Goal: Task Accomplishment & Management: Manage account settings

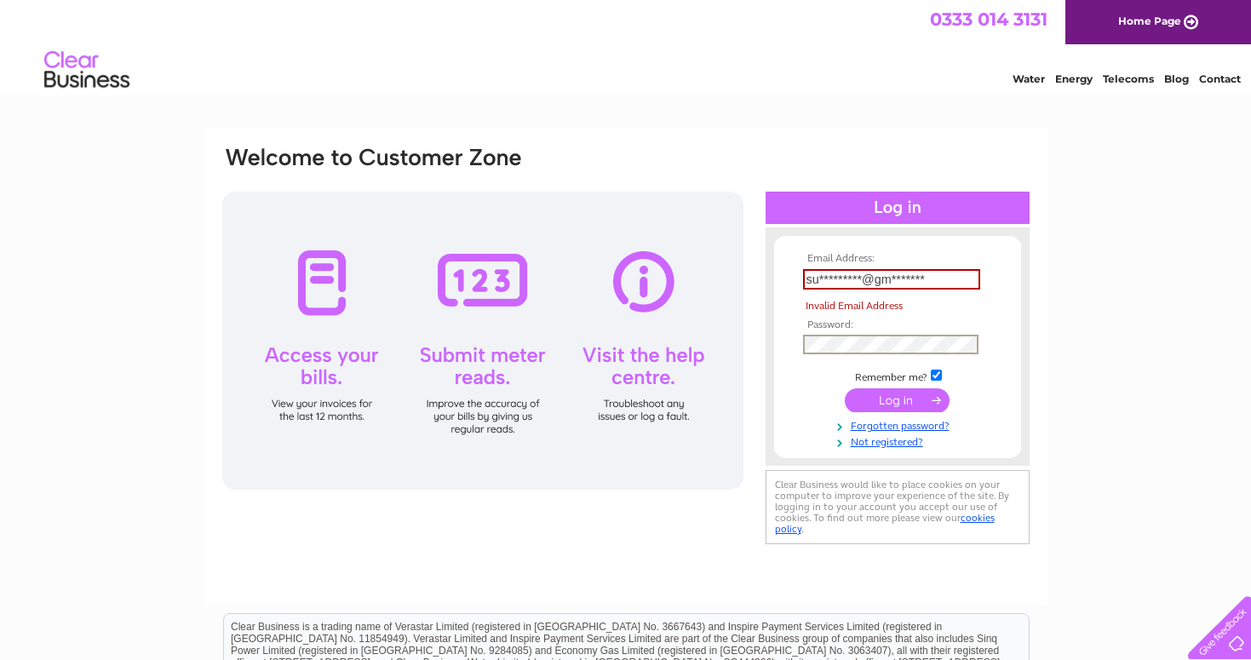
click at [897, 399] on input "submit" at bounding box center [897, 400] width 105 height 24
click at [933, 399] on input "submit" at bounding box center [897, 400] width 105 height 24
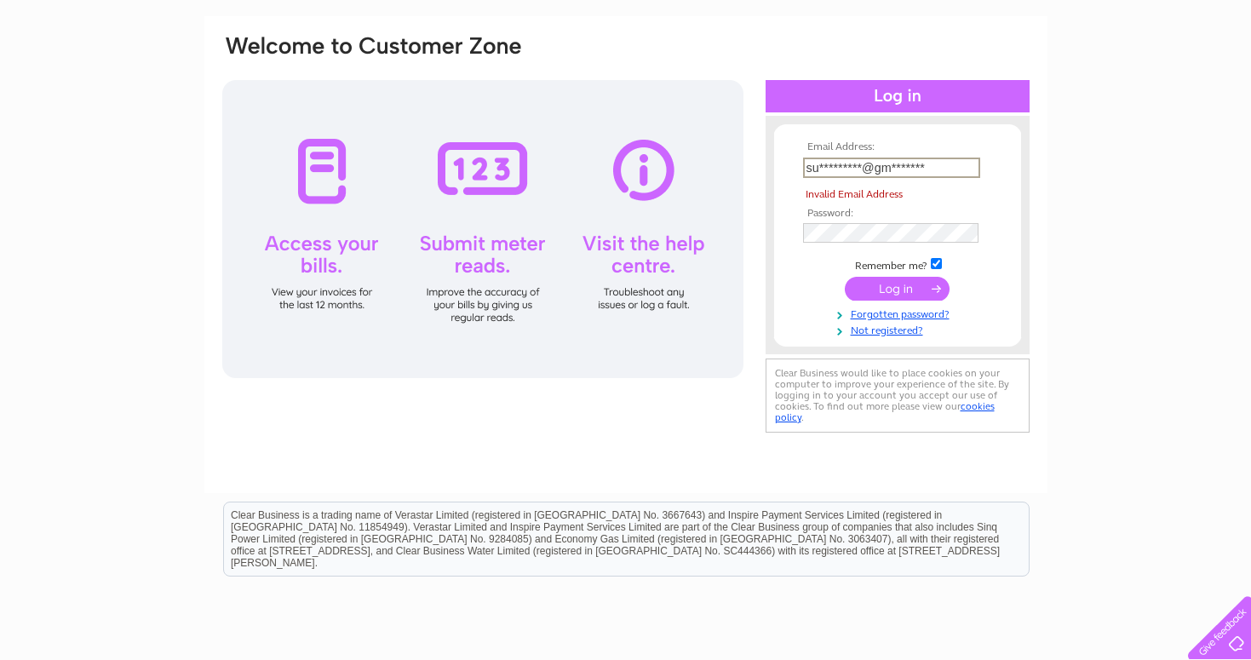
scroll to position [118, 0]
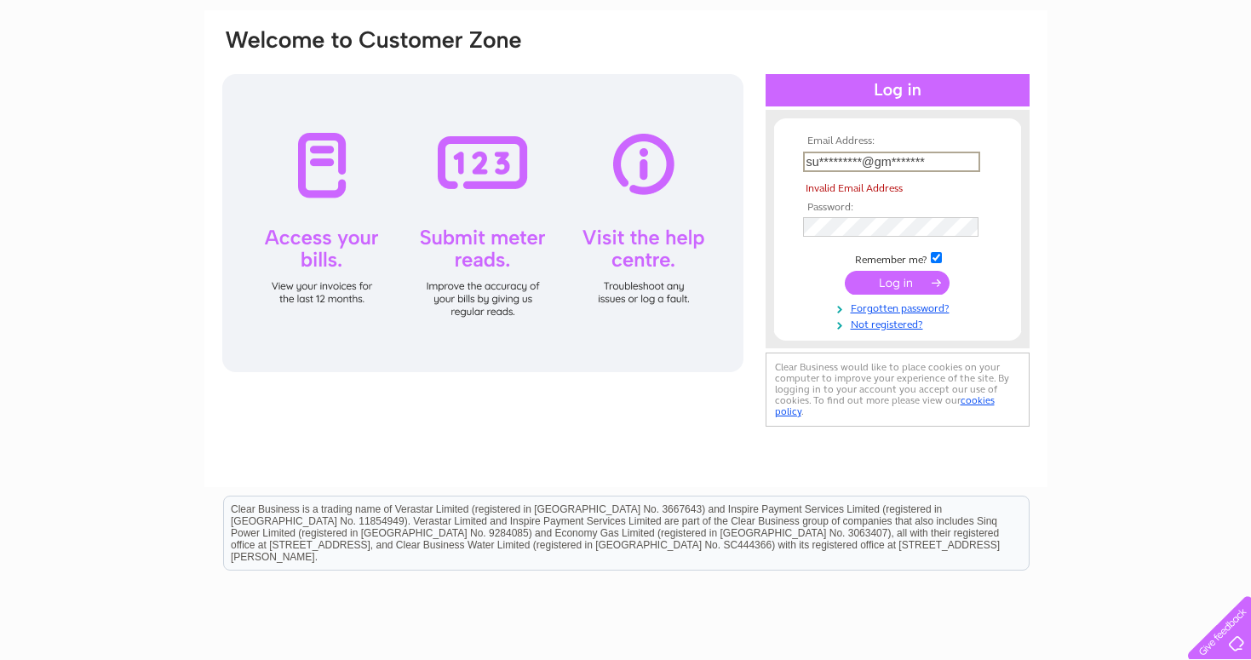
drag, startPoint x: 870, startPoint y: 161, endPoint x: 821, endPoint y: 162, distance: 49.4
click at [821, 162] on input "su*********@gm*******" at bounding box center [891, 162] width 177 height 20
drag, startPoint x: 945, startPoint y: 162, endPoint x: 902, endPoint y: 160, distance: 42.6
click at [902, 160] on input "sussexplant@gm*******" at bounding box center [891, 162] width 177 height 20
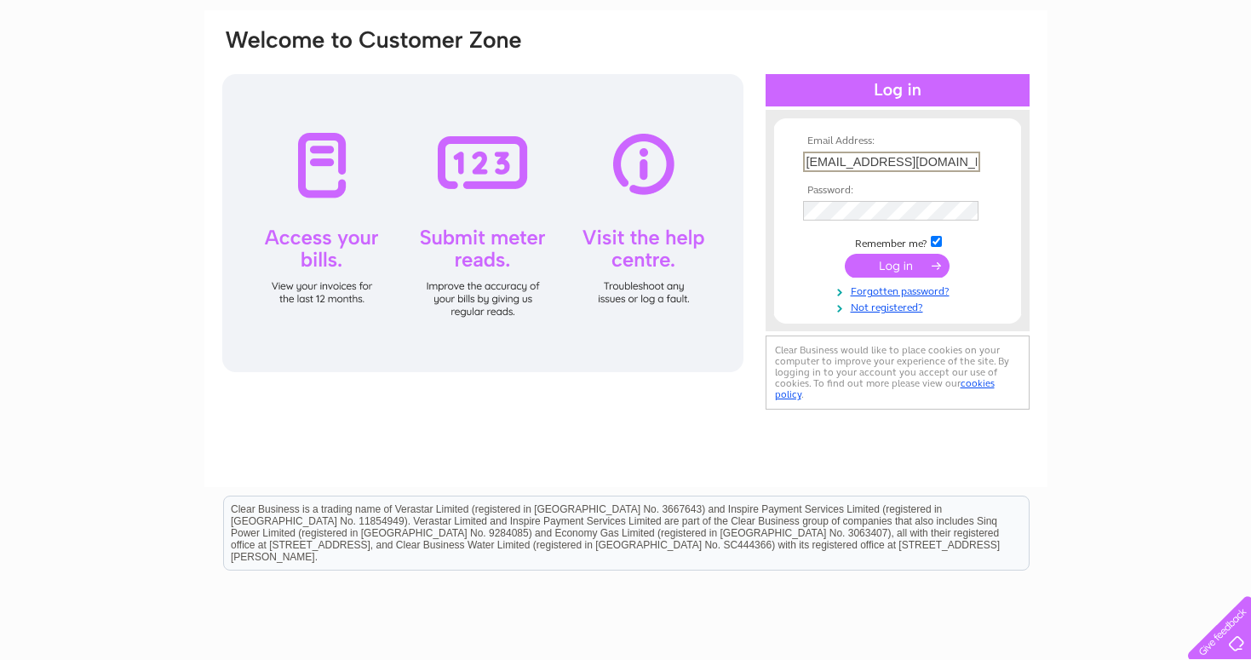
type input "sussexplant@gmail.com"
click at [891, 268] on input "submit" at bounding box center [897, 266] width 105 height 24
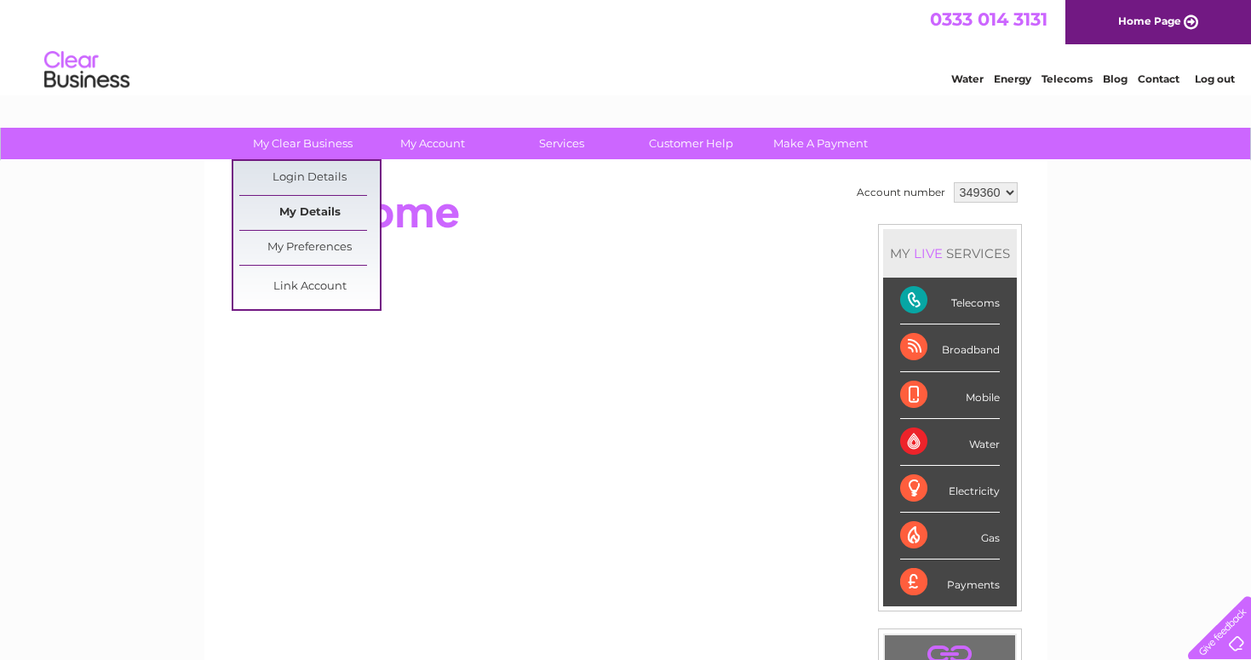
click at [318, 221] on link "My Details" at bounding box center [309, 213] width 141 height 34
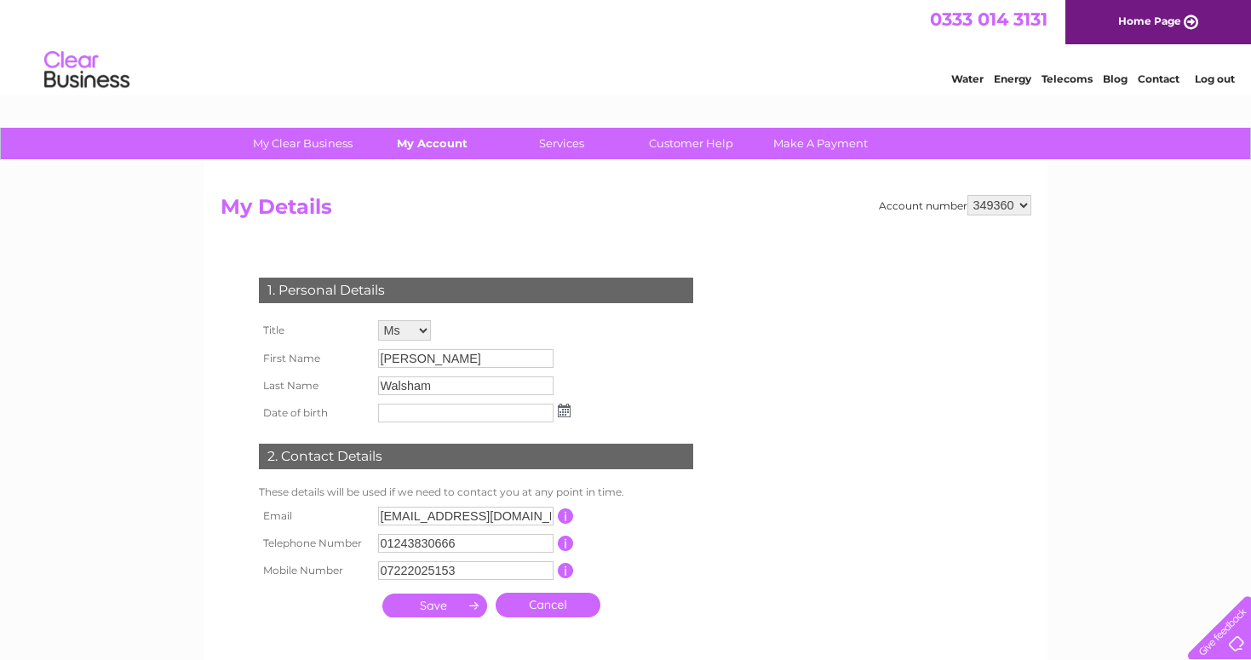
click at [442, 149] on link "My Account" at bounding box center [432, 144] width 141 height 32
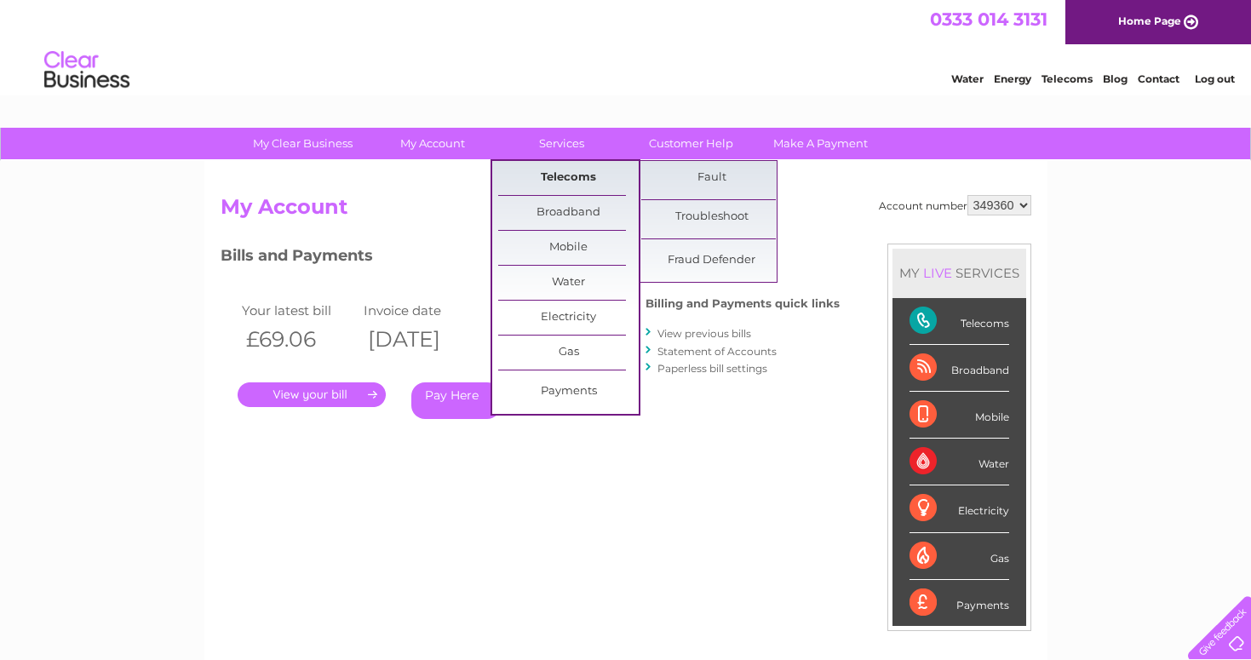
click at [571, 187] on link "Telecoms" at bounding box center [568, 178] width 141 height 34
click at [677, 142] on link "Customer Help" at bounding box center [691, 144] width 141 height 32
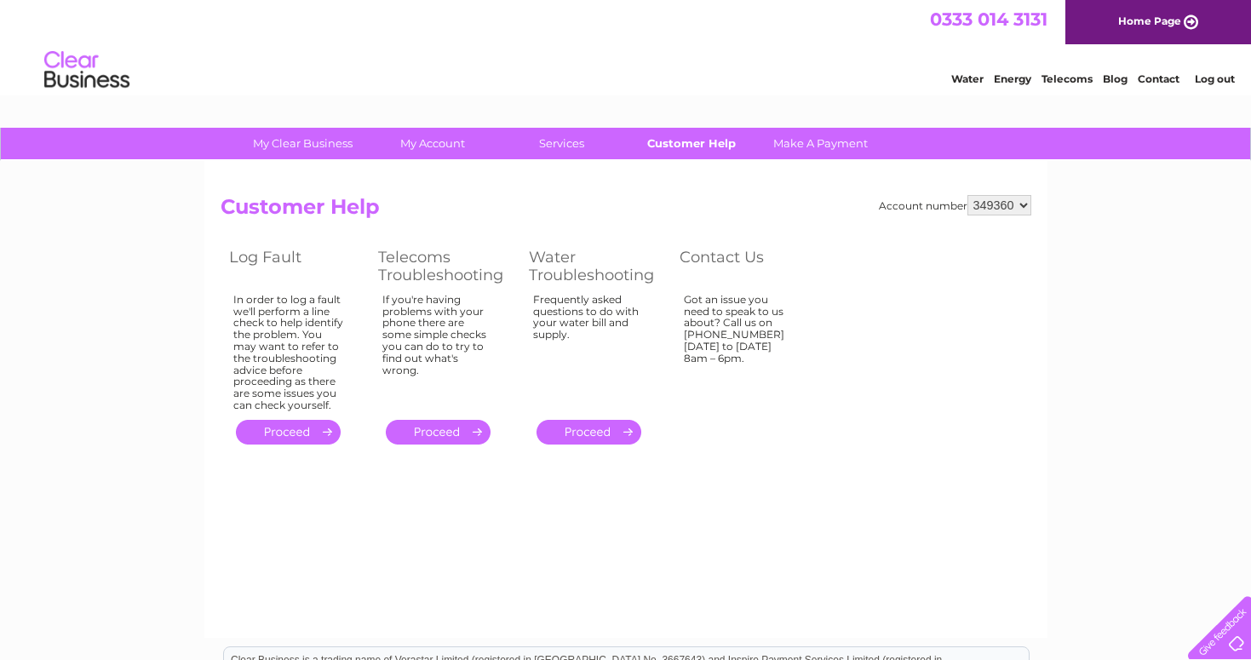
click at [669, 141] on link "Customer Help" at bounding box center [691, 144] width 141 height 32
click at [1161, 81] on link "Contact" at bounding box center [1159, 78] width 42 height 13
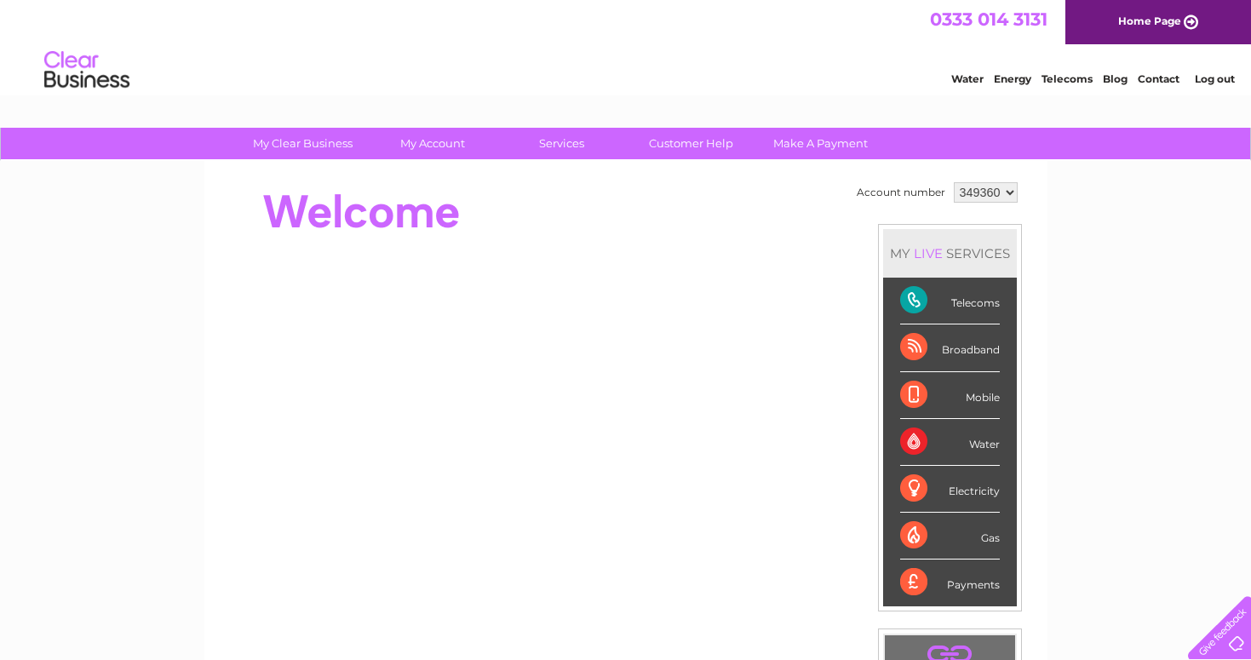
click at [1109, 203] on div "My Clear Business Login Details My Details My Preferences Link Account My Accou…" at bounding box center [625, 606] width 1251 height 957
click at [694, 147] on link "Customer Help" at bounding box center [691, 144] width 141 height 32
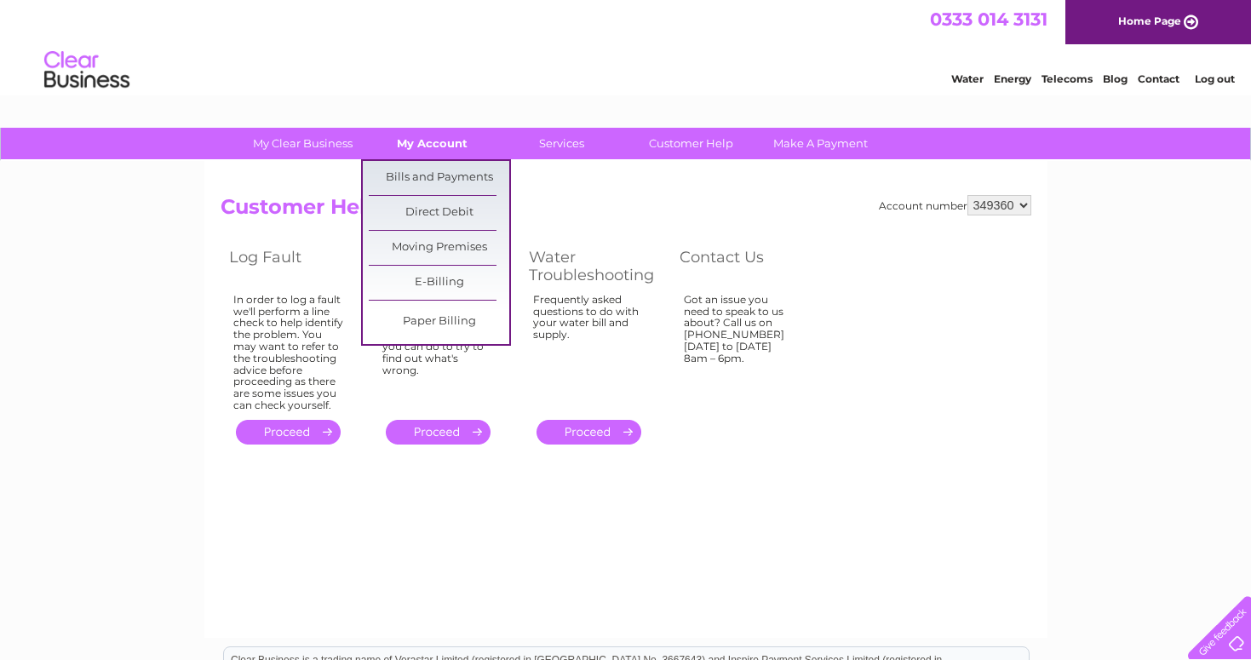
click at [432, 140] on link "My Account" at bounding box center [432, 144] width 141 height 32
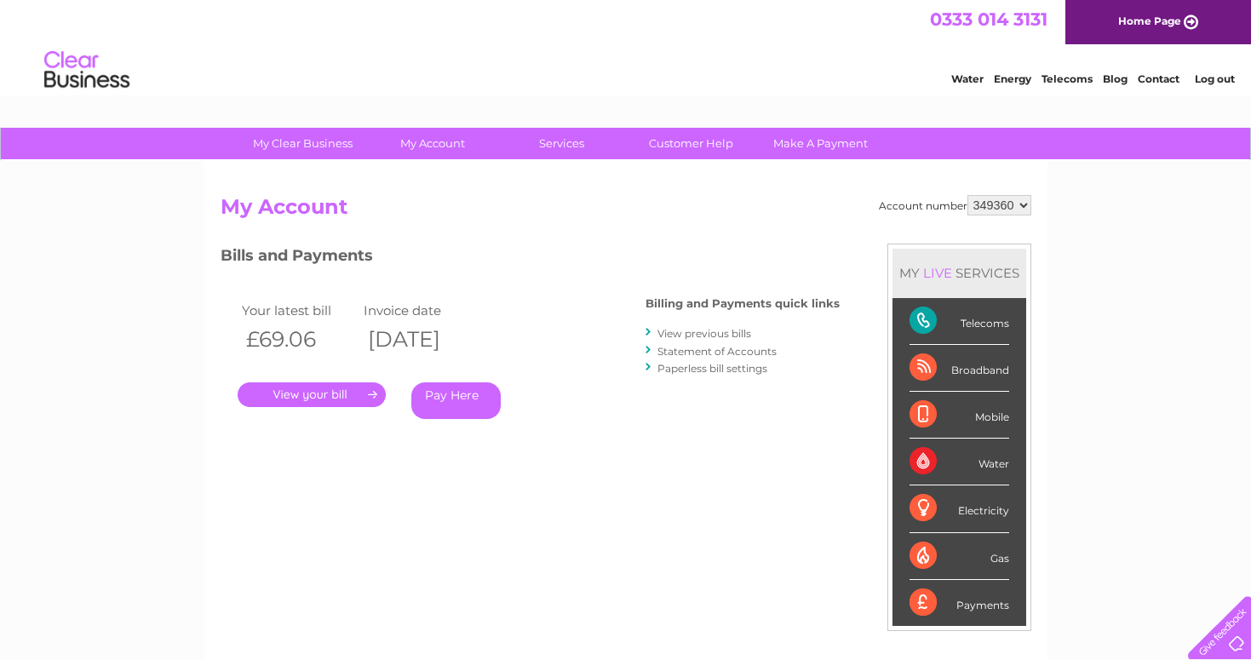
click at [330, 392] on link "." at bounding box center [312, 394] width 148 height 25
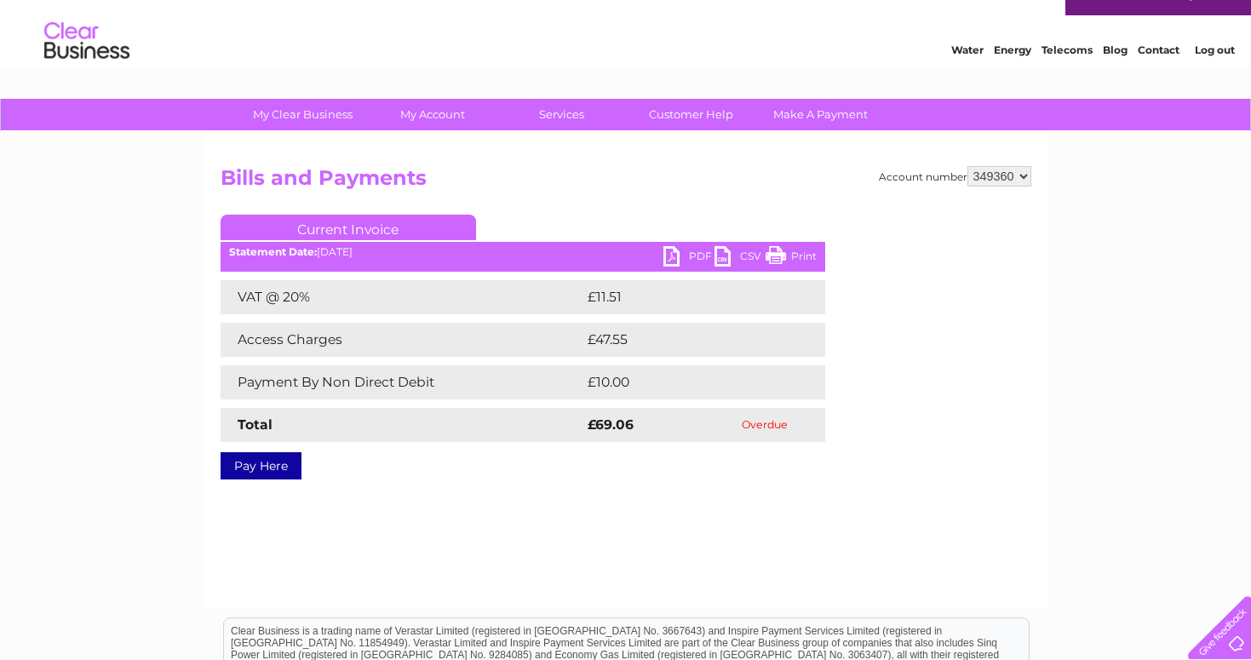
scroll to position [31, 0]
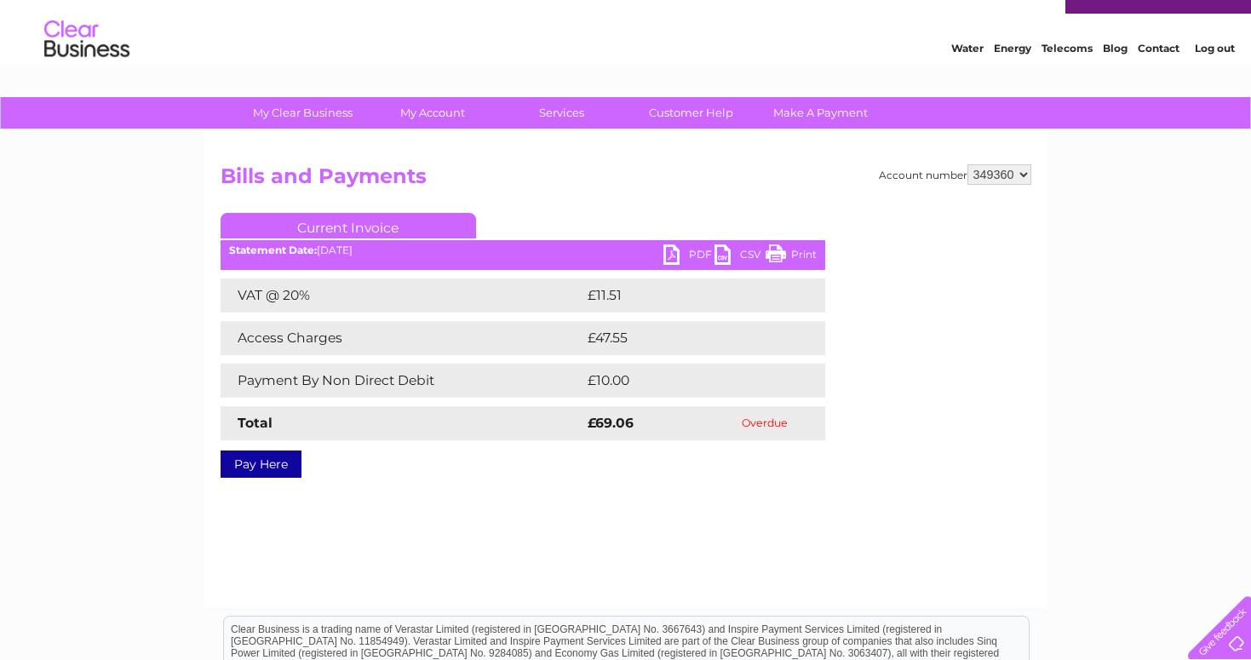
click at [692, 255] on link "PDF" at bounding box center [688, 256] width 51 height 25
